Goal: Navigation & Orientation: Find specific page/section

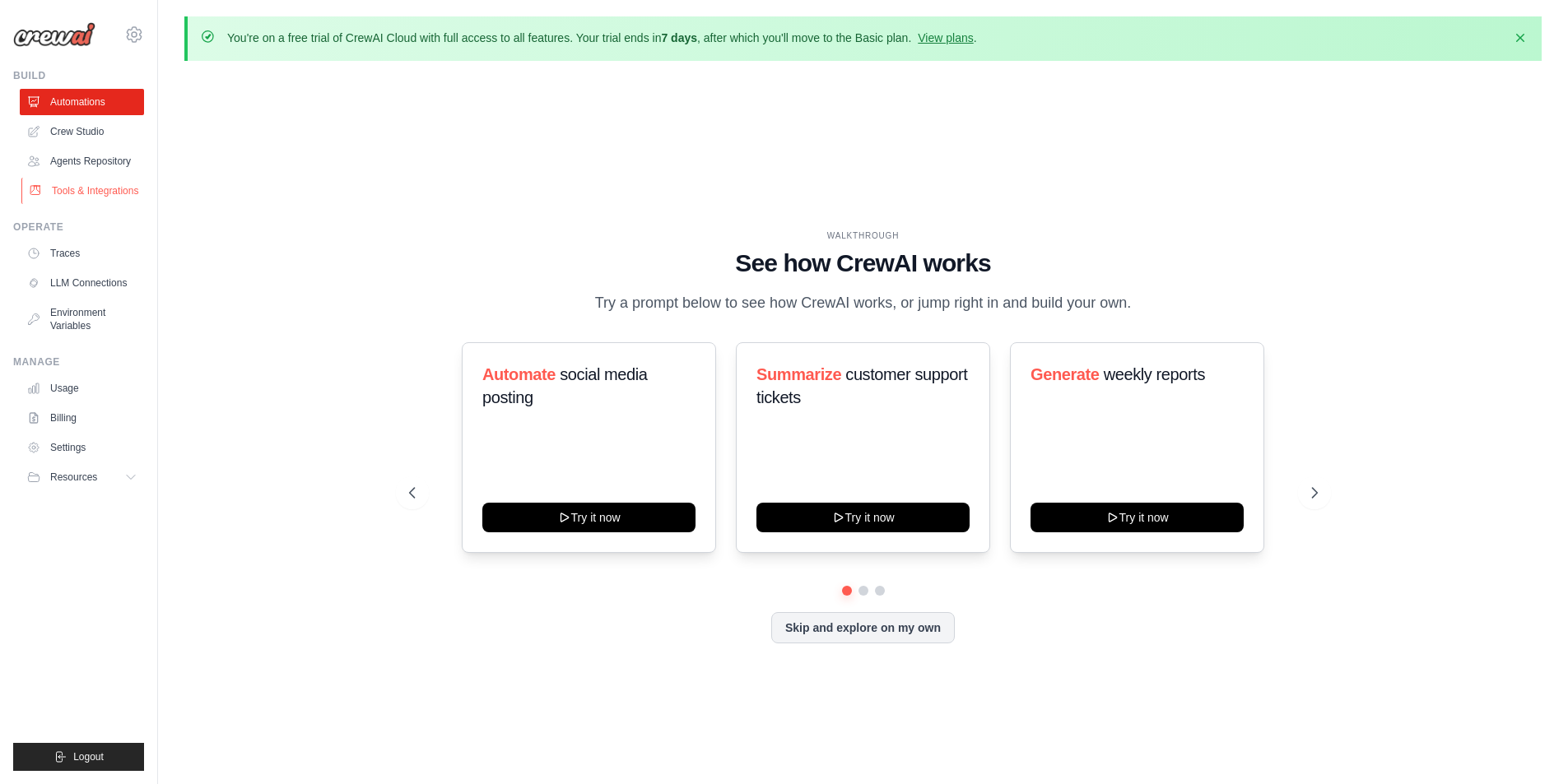
click at [98, 192] on link "Tools & Integrations" at bounding box center [83, 191] width 124 height 27
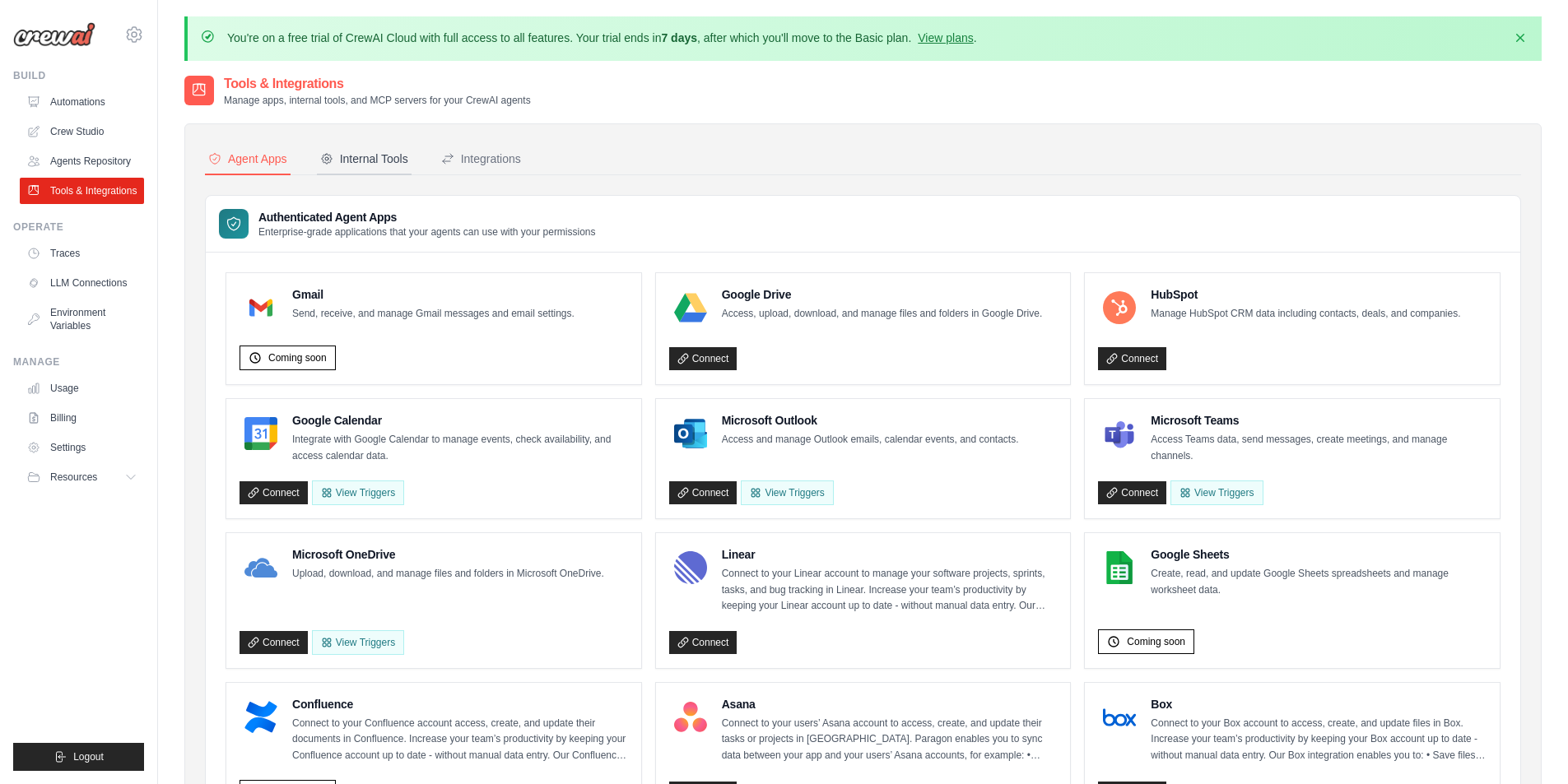
click at [374, 156] on div "Internal Tools" at bounding box center [365, 158] width 88 height 16
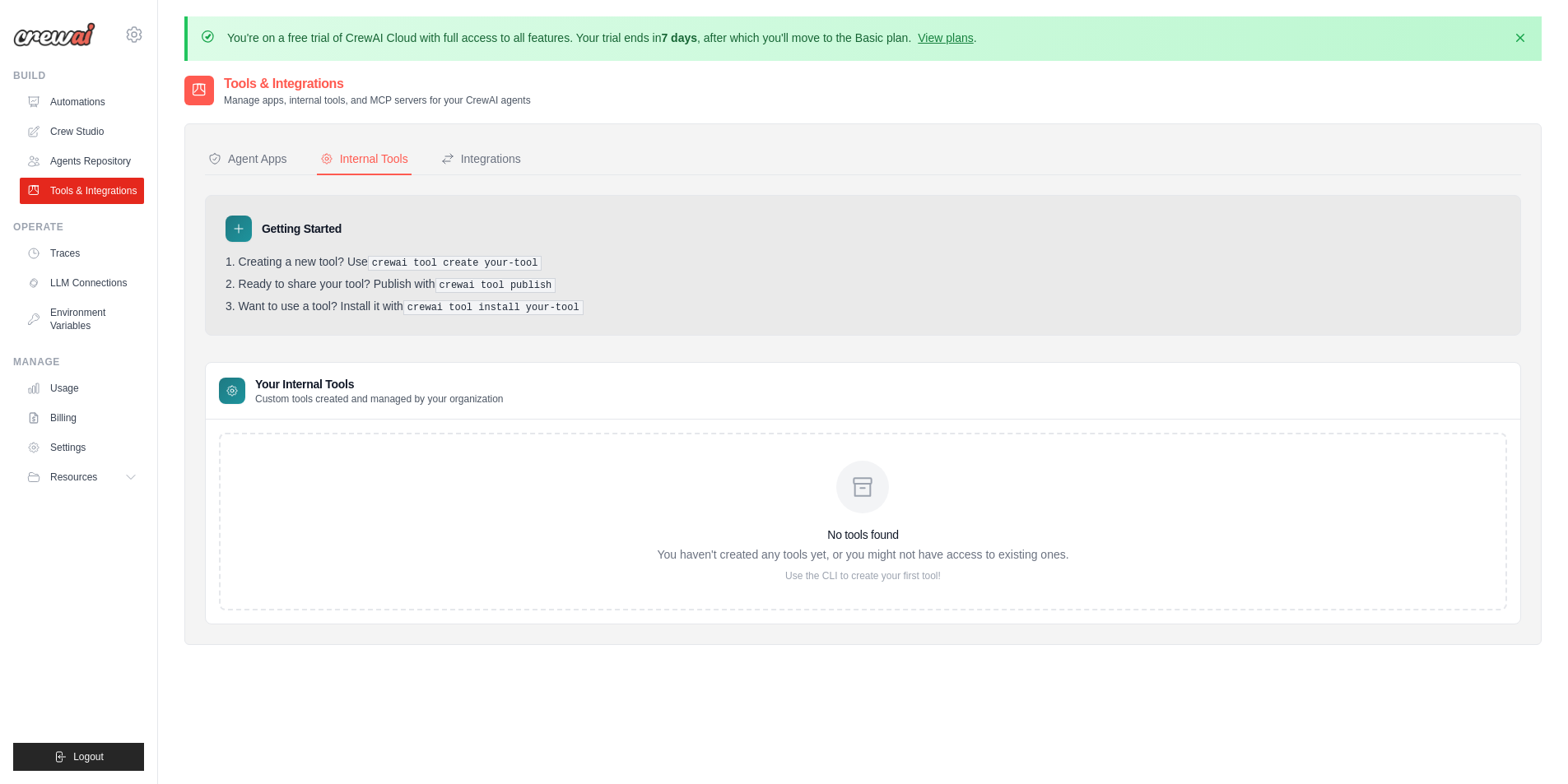
click at [266, 175] on div "Agent Apps Internal Tools Integrations Authenticated Agent Apps Enterprise-grad…" at bounding box center [863, 384] width 1316 height 481
click at [261, 161] on div "Agent Apps" at bounding box center [247, 158] width 79 height 16
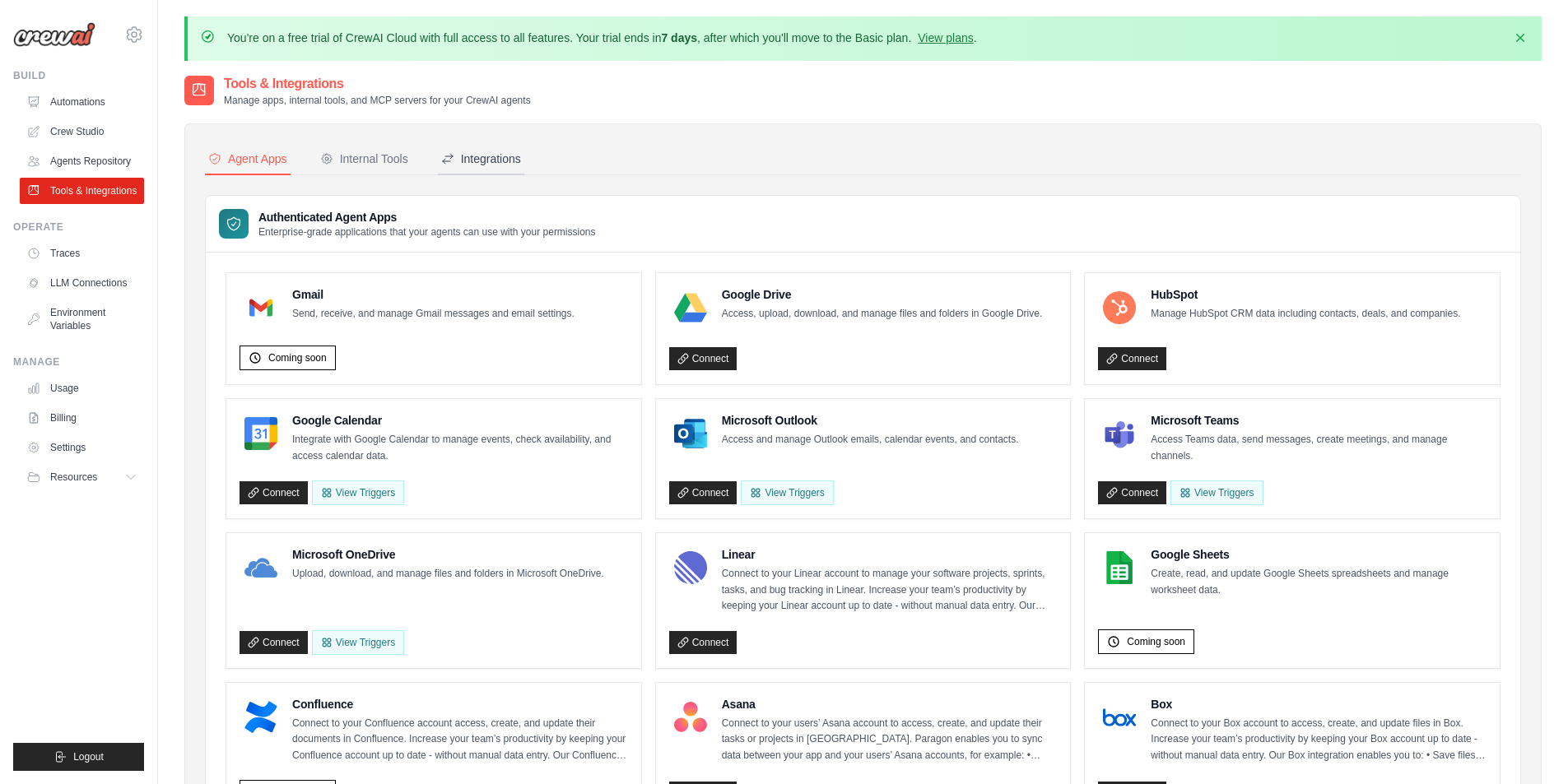
click at [490, 159] on div "Integrations" at bounding box center [481, 158] width 80 height 16
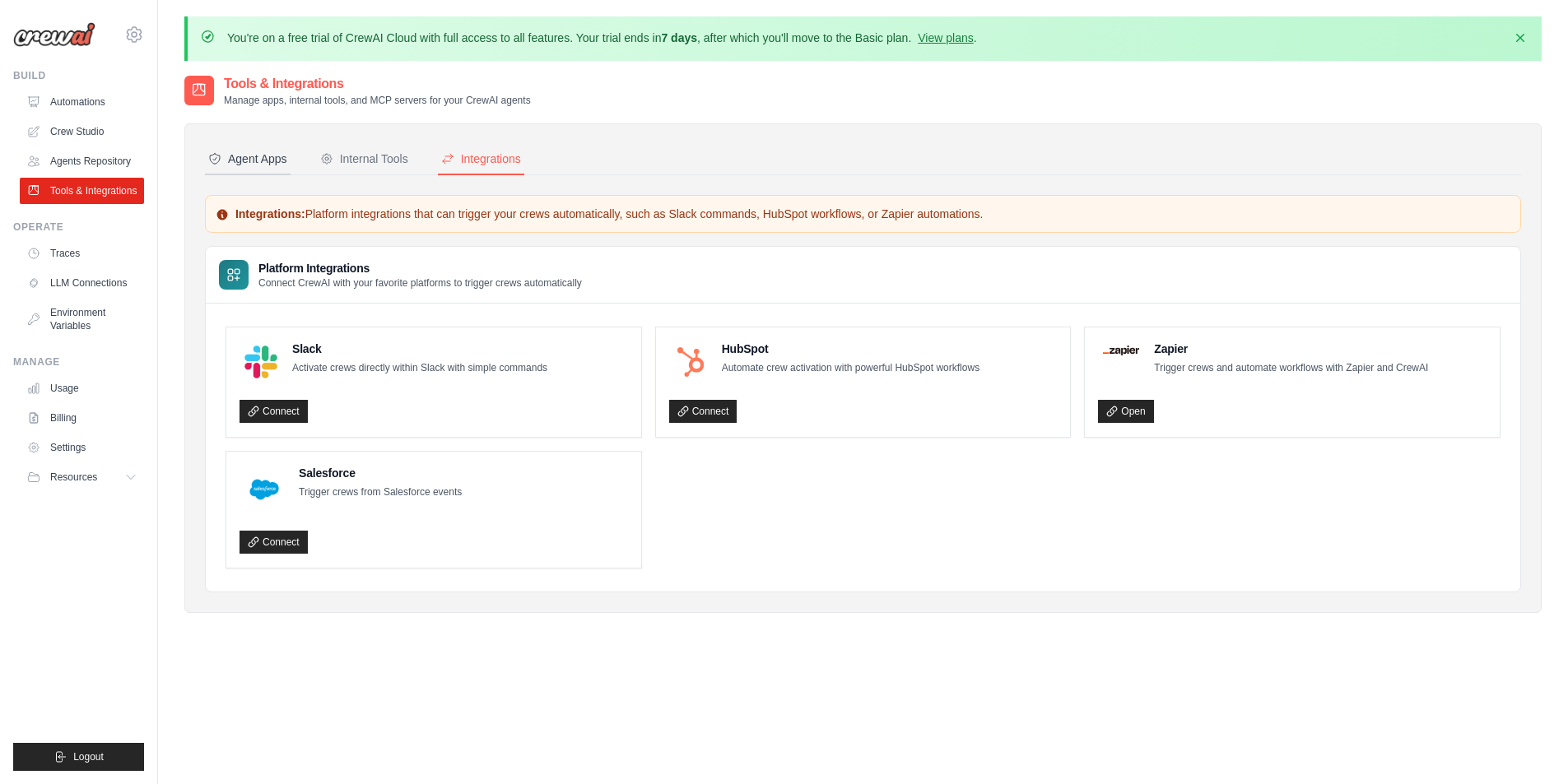
click at [273, 164] on div "Agent Apps" at bounding box center [247, 158] width 79 height 16
